Goal: Task Accomplishment & Management: Complete application form

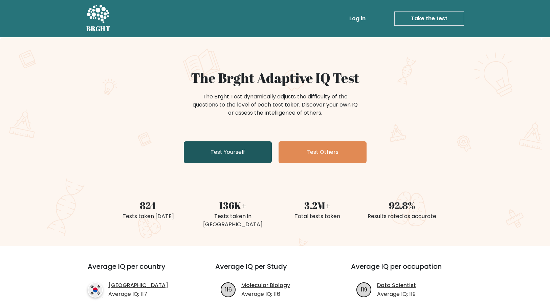
click at [237, 163] on link "Test Yourself" at bounding box center [228, 152] width 88 height 22
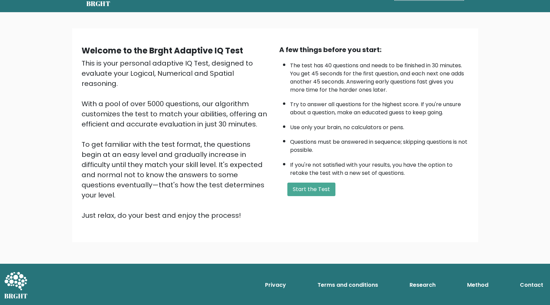
scroll to position [74, 0]
click at [323, 196] on button "Start the Test" at bounding box center [311, 190] width 48 height 14
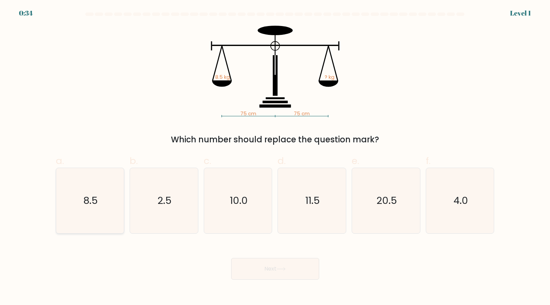
click at [93, 218] on icon "8.5" at bounding box center [89, 200] width 65 height 65
click at [275, 157] on input "a. 8.5" at bounding box center [275, 155] width 0 height 4
radio input "true"
click at [288, 280] on button "Next" at bounding box center [275, 269] width 88 height 22
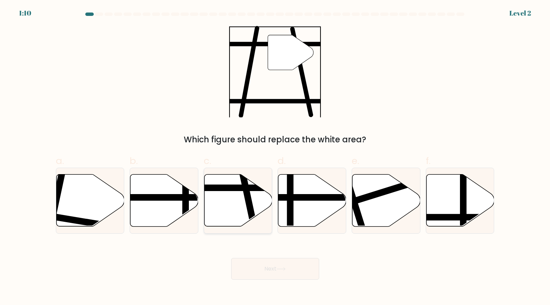
click at [230, 201] on icon at bounding box center [238, 201] width 68 height 52
click at [275, 157] on input "c." at bounding box center [275, 155] width 0 height 4
radio input "true"
click at [249, 274] on button "Next" at bounding box center [275, 269] width 88 height 22
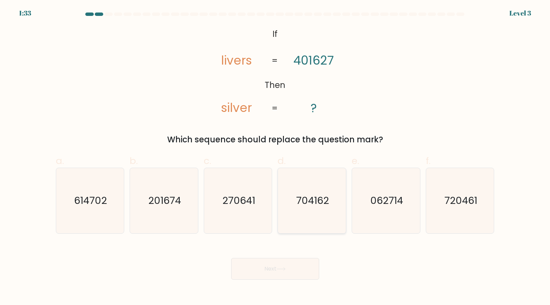
click at [311, 201] on text "704162" at bounding box center [312, 201] width 33 height 14
click at [275, 157] on input "d. 704162" at bounding box center [275, 155] width 0 height 4
radio input "true"
click at [282, 280] on button "Next" at bounding box center [275, 269] width 88 height 22
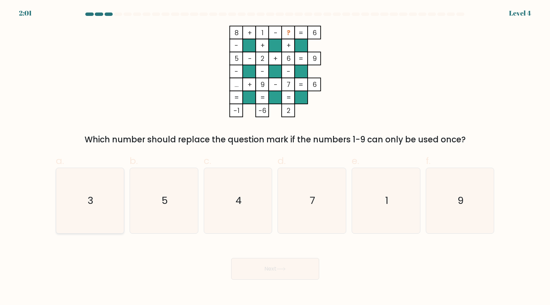
click at [98, 228] on icon "3" at bounding box center [89, 200] width 65 height 65
click at [275, 157] on input "a. 3" at bounding box center [275, 155] width 0 height 4
radio input "true"
click at [273, 280] on button "Next" at bounding box center [275, 269] width 88 height 22
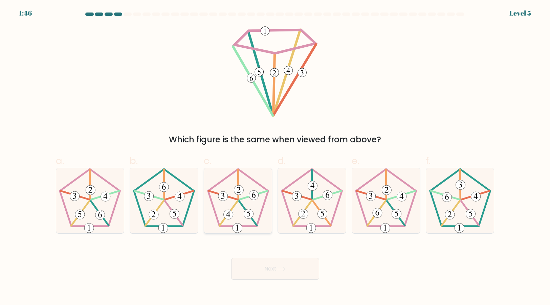
click at [233, 224] on icon at bounding box center [237, 200] width 65 height 65
click at [275, 157] on input "c." at bounding box center [275, 155] width 0 height 4
radio input "true"
click at [248, 271] on div "Next" at bounding box center [275, 261] width 447 height 38
click at [248, 280] on button "Next" at bounding box center [275, 269] width 88 height 22
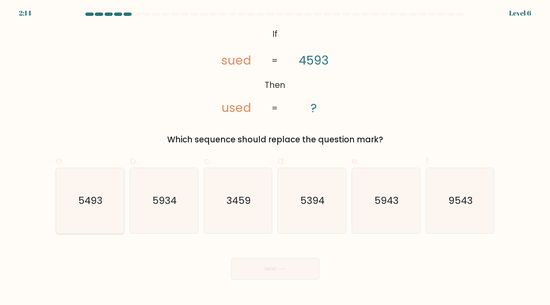
click at [100, 200] on icon "5493" at bounding box center [89, 200] width 65 height 65
click at [275, 157] on input "a. 5493" at bounding box center [275, 155] width 0 height 4
radio input "true"
click at [274, 278] on button "Next" at bounding box center [275, 269] width 88 height 22
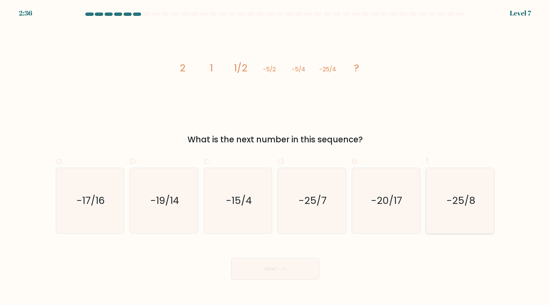
click at [462, 205] on text "-25/8" at bounding box center [460, 201] width 29 height 14
click at [275, 157] on input "f. -25/8" at bounding box center [275, 155] width 0 height 4
radio input "true"
click at [262, 280] on button "Next" at bounding box center [275, 269] width 88 height 22
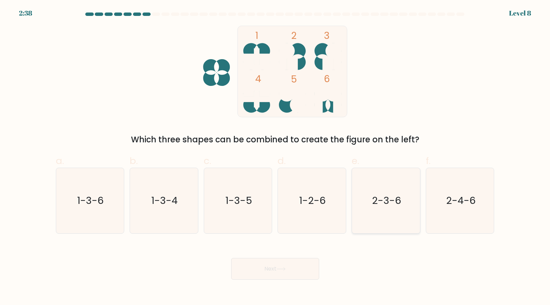
click at [375, 225] on icon "2-3-6" at bounding box center [385, 200] width 65 height 65
click at [275, 157] on input "e. 2-3-6" at bounding box center [275, 155] width 0 height 4
radio input "true"
click at [285, 280] on button "Next" at bounding box center [275, 269] width 88 height 22
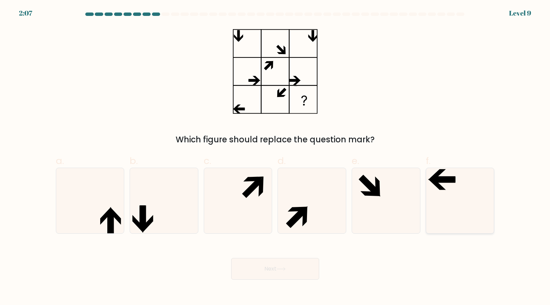
click at [446, 181] on icon at bounding box center [459, 200] width 65 height 65
click at [275, 157] on input "f." at bounding box center [275, 155] width 0 height 4
radio input "true"
click at [269, 280] on button "Next" at bounding box center [275, 269] width 88 height 22
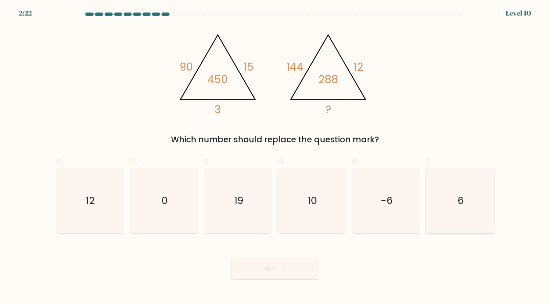
click at [453, 194] on icon "6" at bounding box center [459, 200] width 65 height 65
click at [275, 157] on input "f. 6" at bounding box center [275, 155] width 0 height 4
radio input "true"
click at [247, 280] on button "Next" at bounding box center [275, 269] width 88 height 22
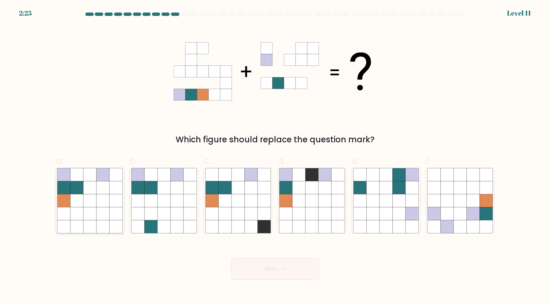
click at [92, 218] on icon at bounding box center [90, 213] width 13 height 13
click at [275, 157] on input "a." at bounding box center [275, 155] width 0 height 4
radio input "true"
click at [302, 272] on button "Next" at bounding box center [275, 269] width 88 height 22
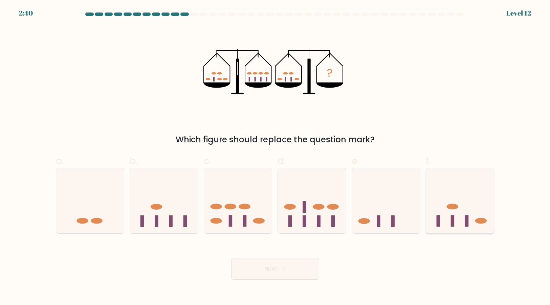
click at [447, 216] on icon at bounding box center [460, 201] width 68 height 56
click at [275, 157] on input "f." at bounding box center [275, 155] width 0 height 4
radio input "true"
click at [274, 280] on button "Next" at bounding box center [275, 269] width 88 height 22
